Goal: Task Accomplishment & Management: Manage account settings

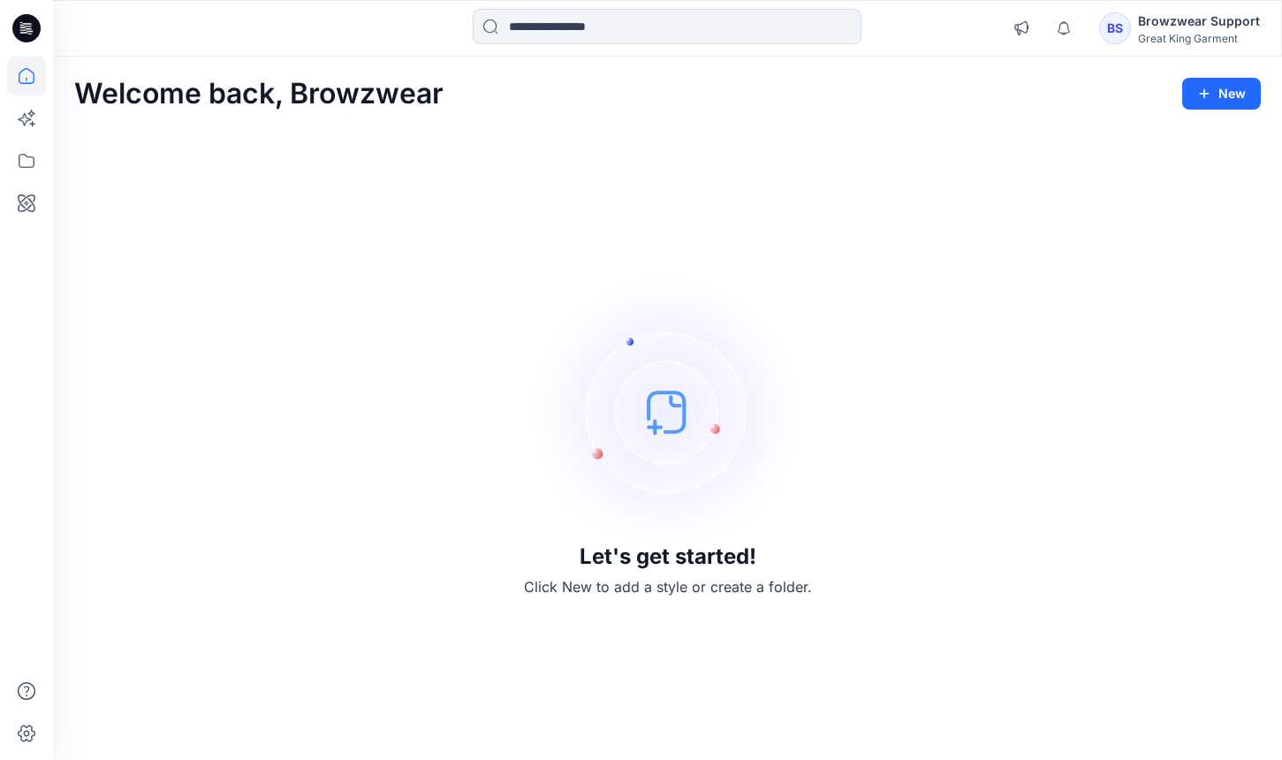
click at [1158, 17] on div "Browzwear Support" at bounding box center [1199, 21] width 122 height 21
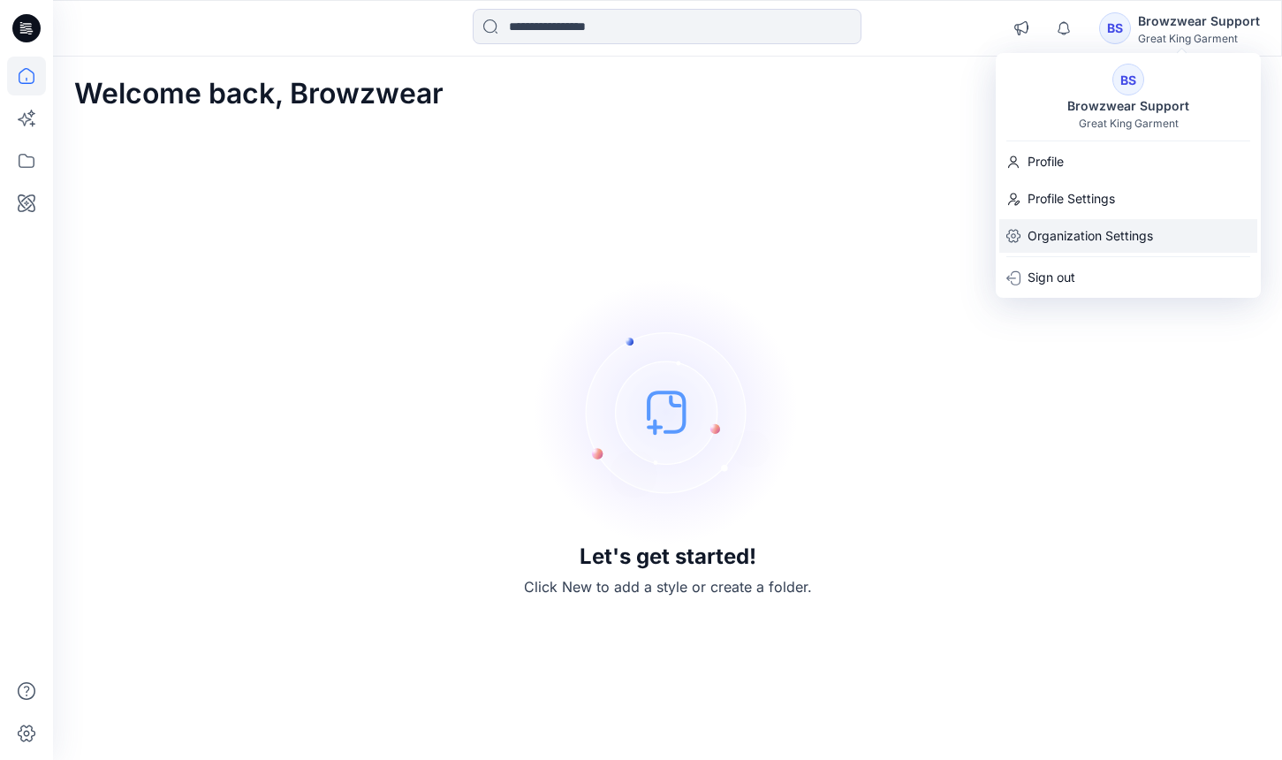
click at [1082, 230] on p "Organization Settings" at bounding box center [1090, 236] width 125 height 34
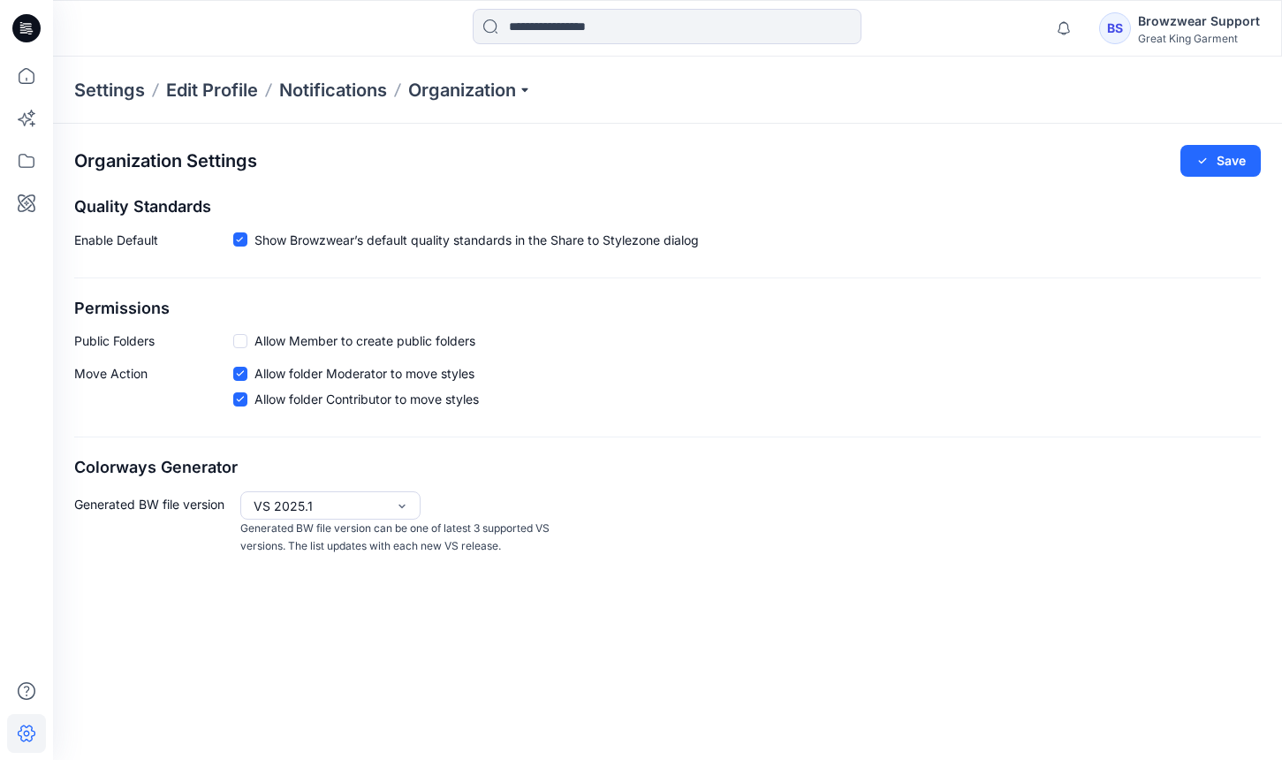
click at [467, 103] on div "Settings Edit Profile Notifications Organization" at bounding box center [667, 90] width 1229 height 67
click at [489, 94] on p "Organization" at bounding box center [470, 90] width 124 height 25
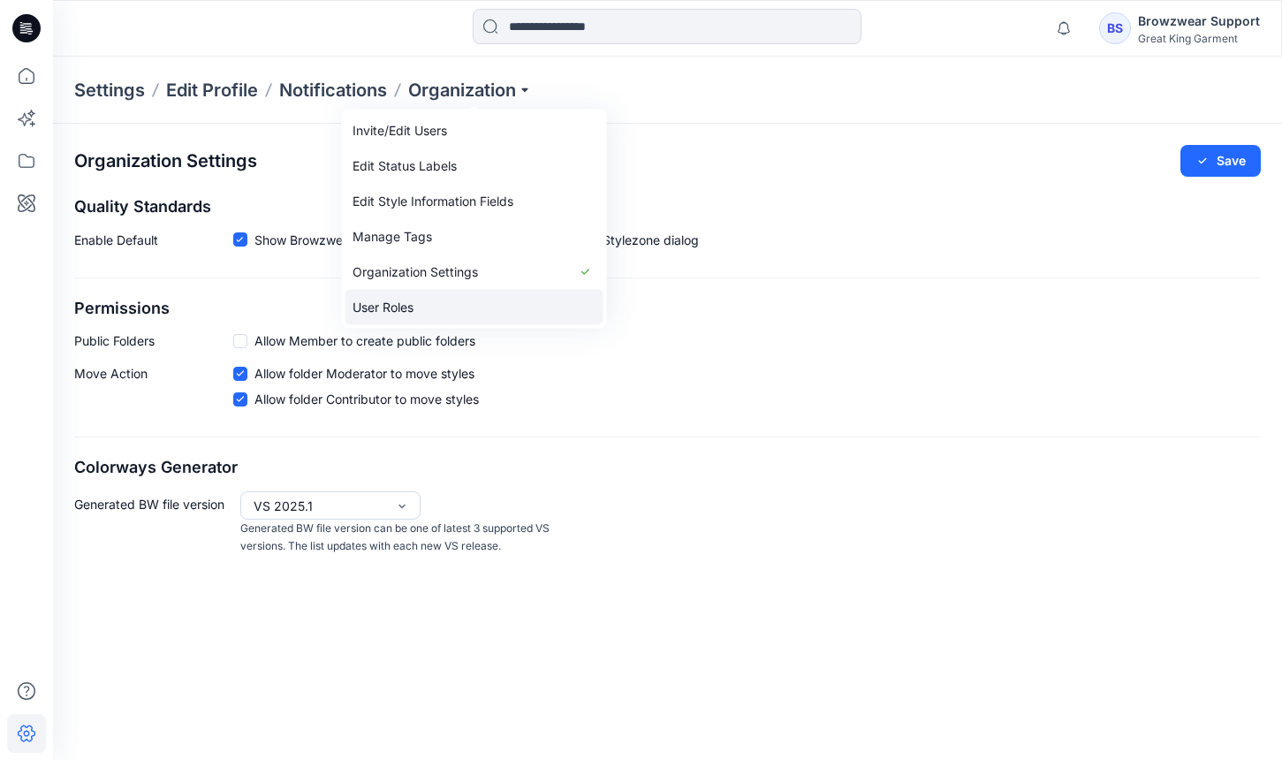
click at [402, 321] on link "User Roles" at bounding box center [475, 307] width 258 height 35
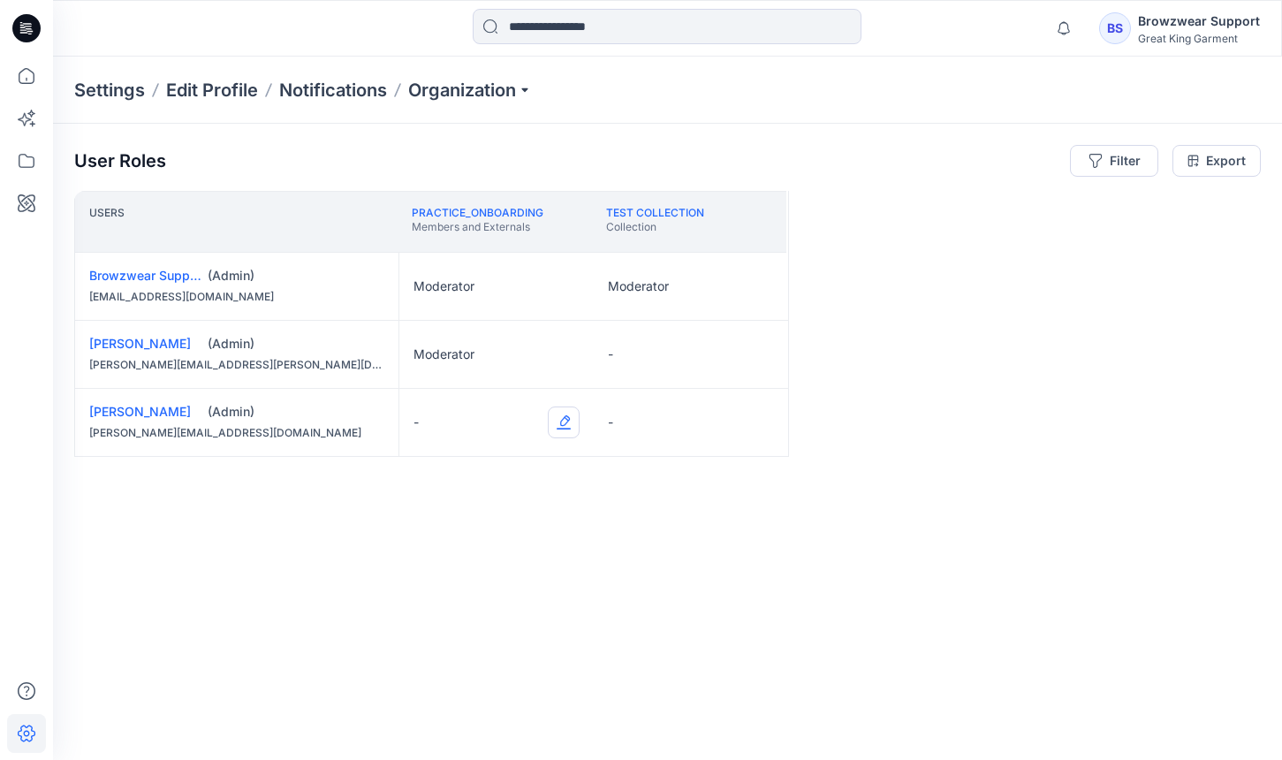
click at [562, 426] on button "Edit Role" at bounding box center [564, 422] width 32 height 32
click at [512, 558] on button "Moderator" at bounding box center [480, 560] width 191 height 32
click at [908, 416] on div "Users Practice_Onboarding Members and Externals test collection Collection Brow…" at bounding box center [667, 440] width 1187 height 499
click at [921, 371] on div "Users Practice_Onboarding Members and Externals test collection Collection Brow…" at bounding box center [667, 440] width 1187 height 499
